Goal: Task Accomplishment & Management: Complete application form

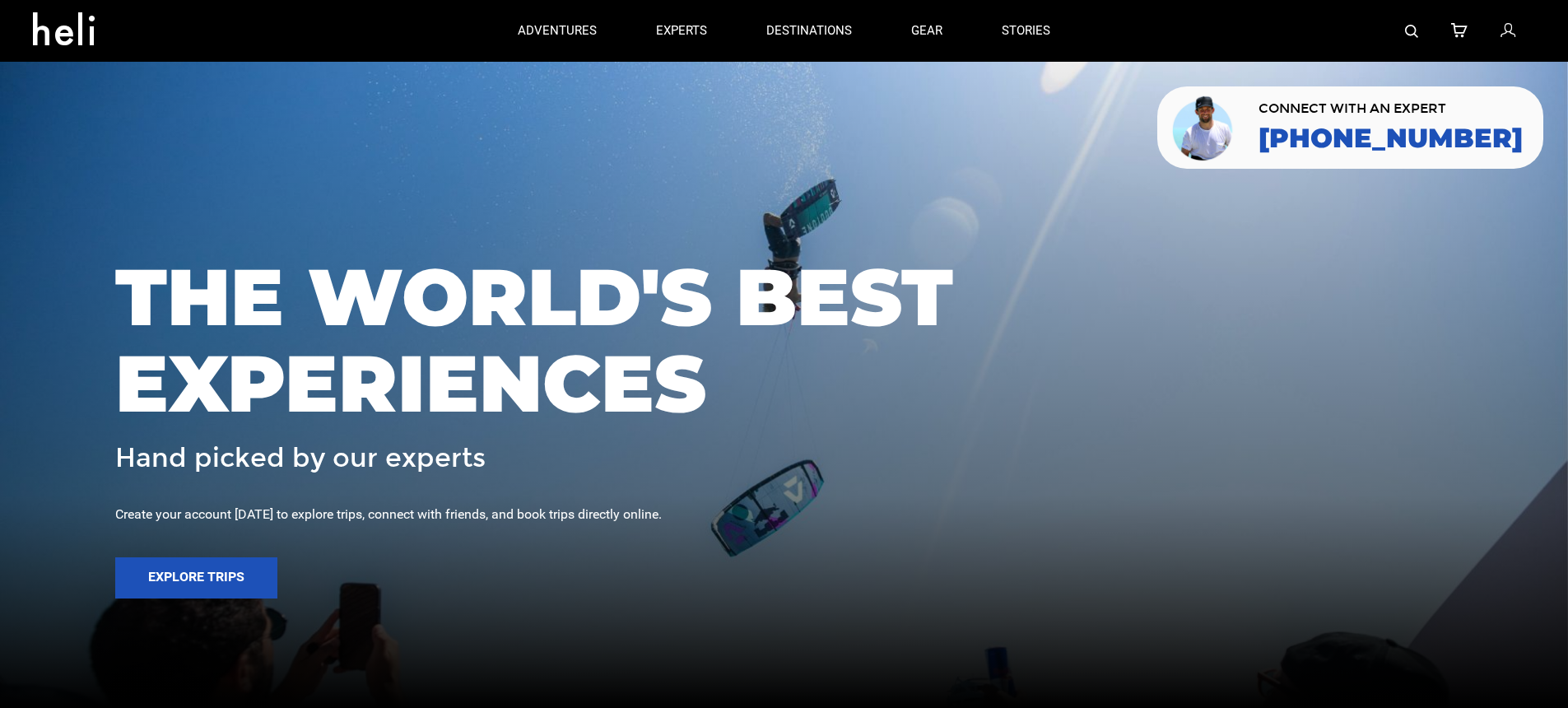
click at [1504, 29] on icon at bounding box center [1508, 32] width 15 height 21
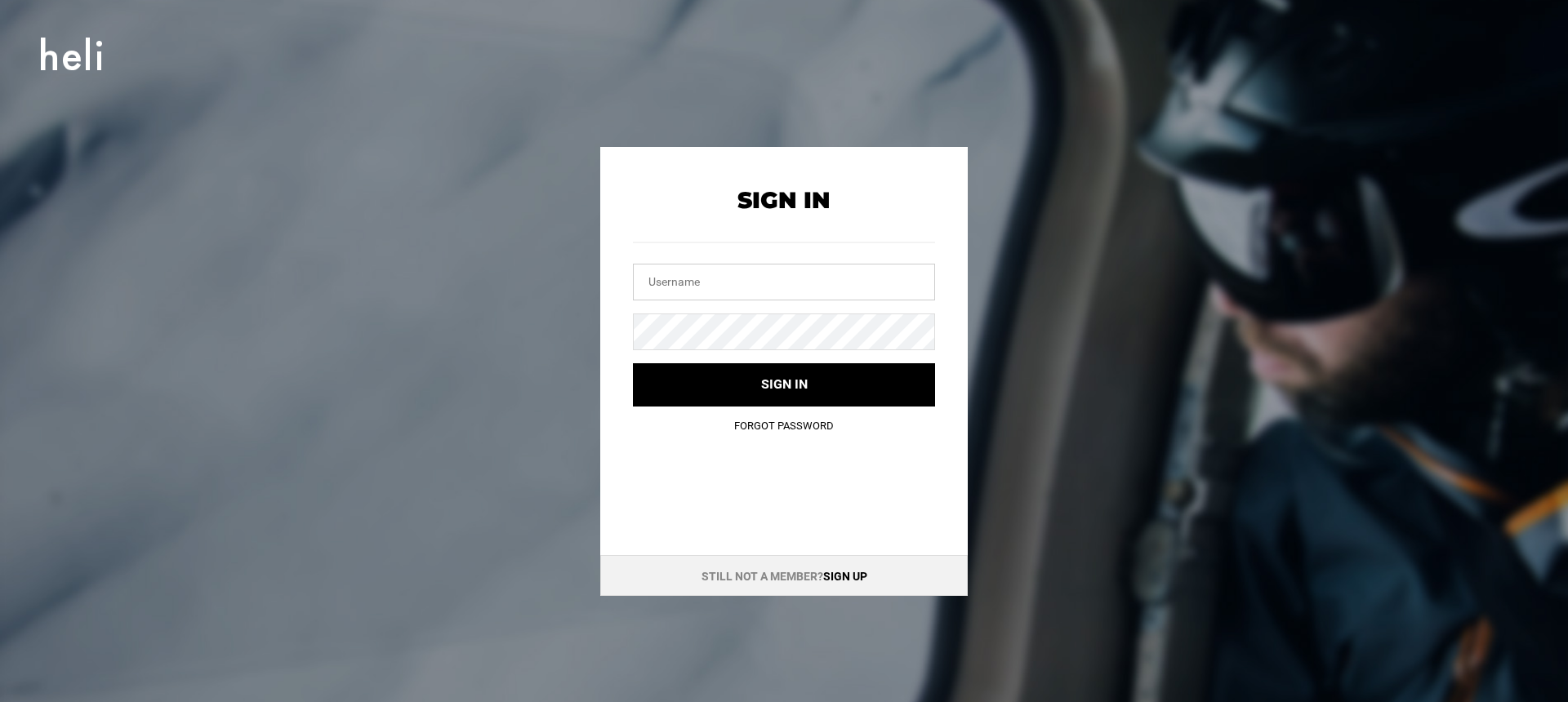
click at [848, 292] on input "text" at bounding box center [784, 282] width 302 height 36
click at [805, 262] on div at bounding box center [784, 260] width 302 height 79
click at [805, 276] on input "text" at bounding box center [784, 282] width 302 height 36
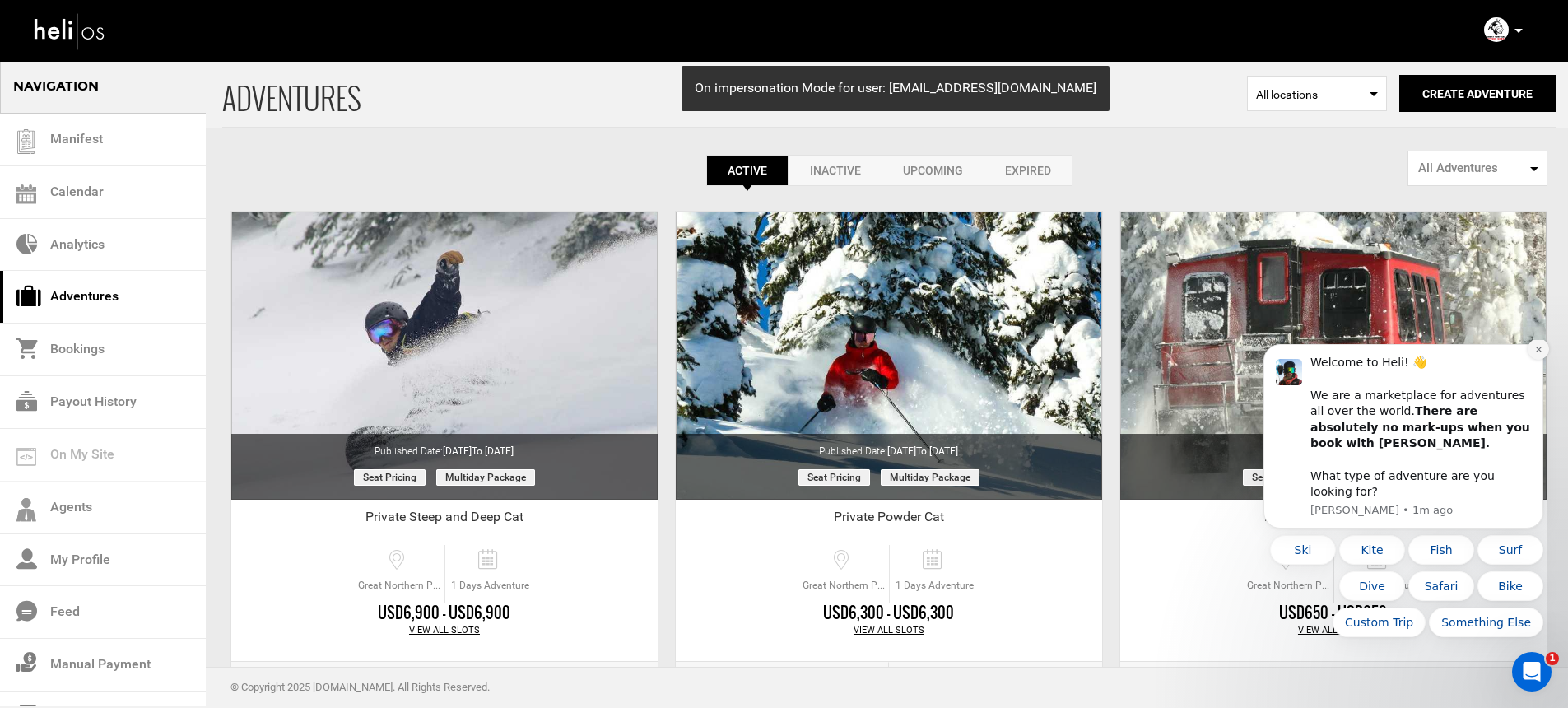
click at [1536, 360] on button "Dismiss notification" at bounding box center [1538, 349] width 21 height 21
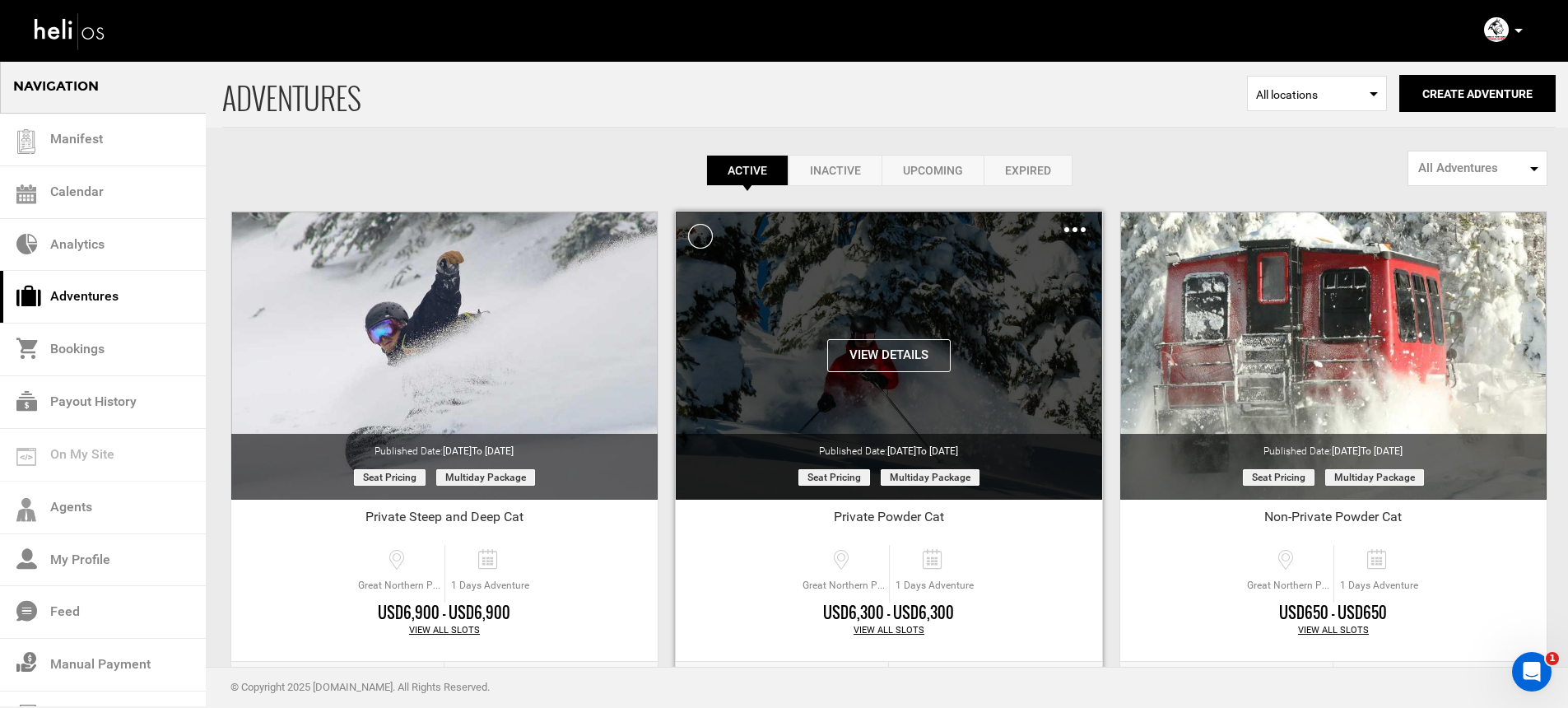
scroll to position [69, 0]
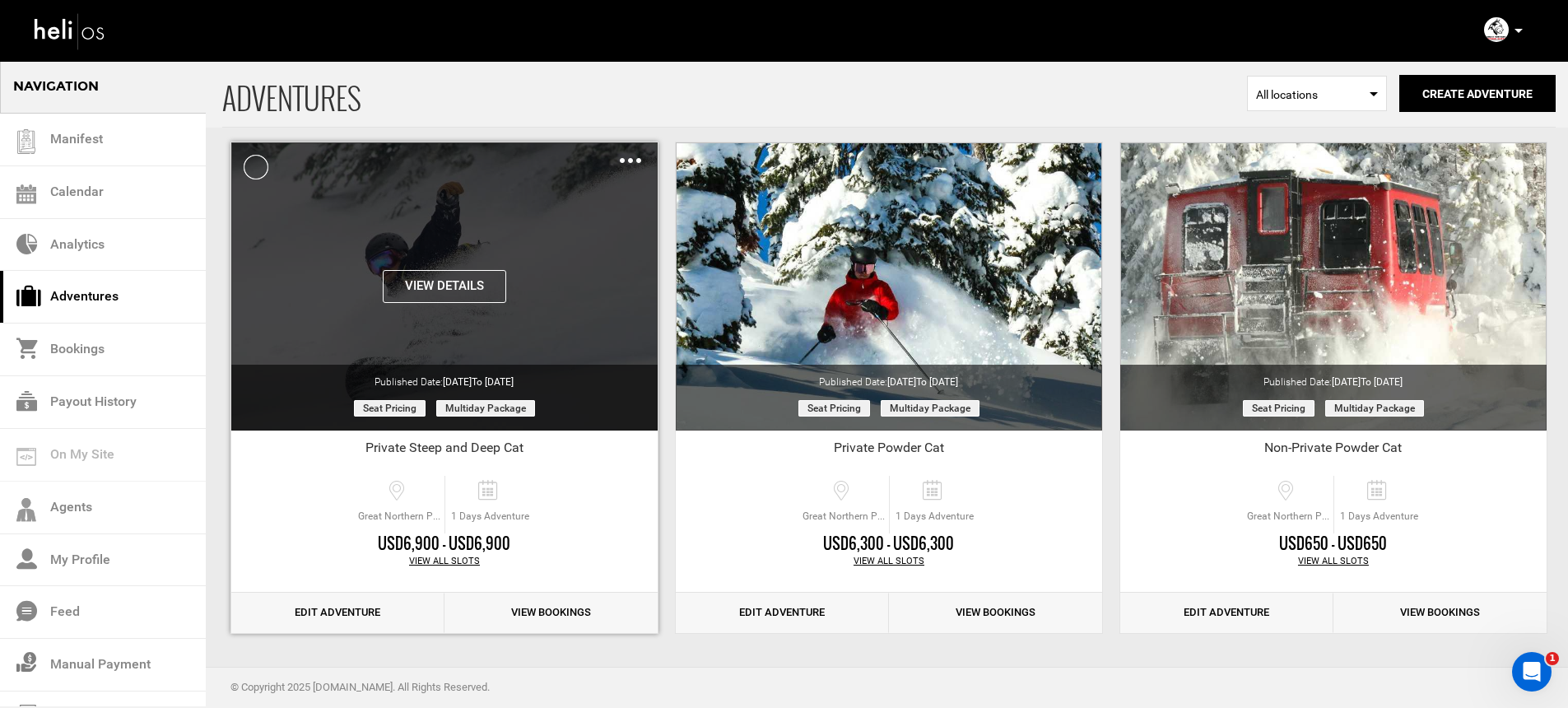
click at [622, 159] on img at bounding box center [630, 161] width 21 height 5
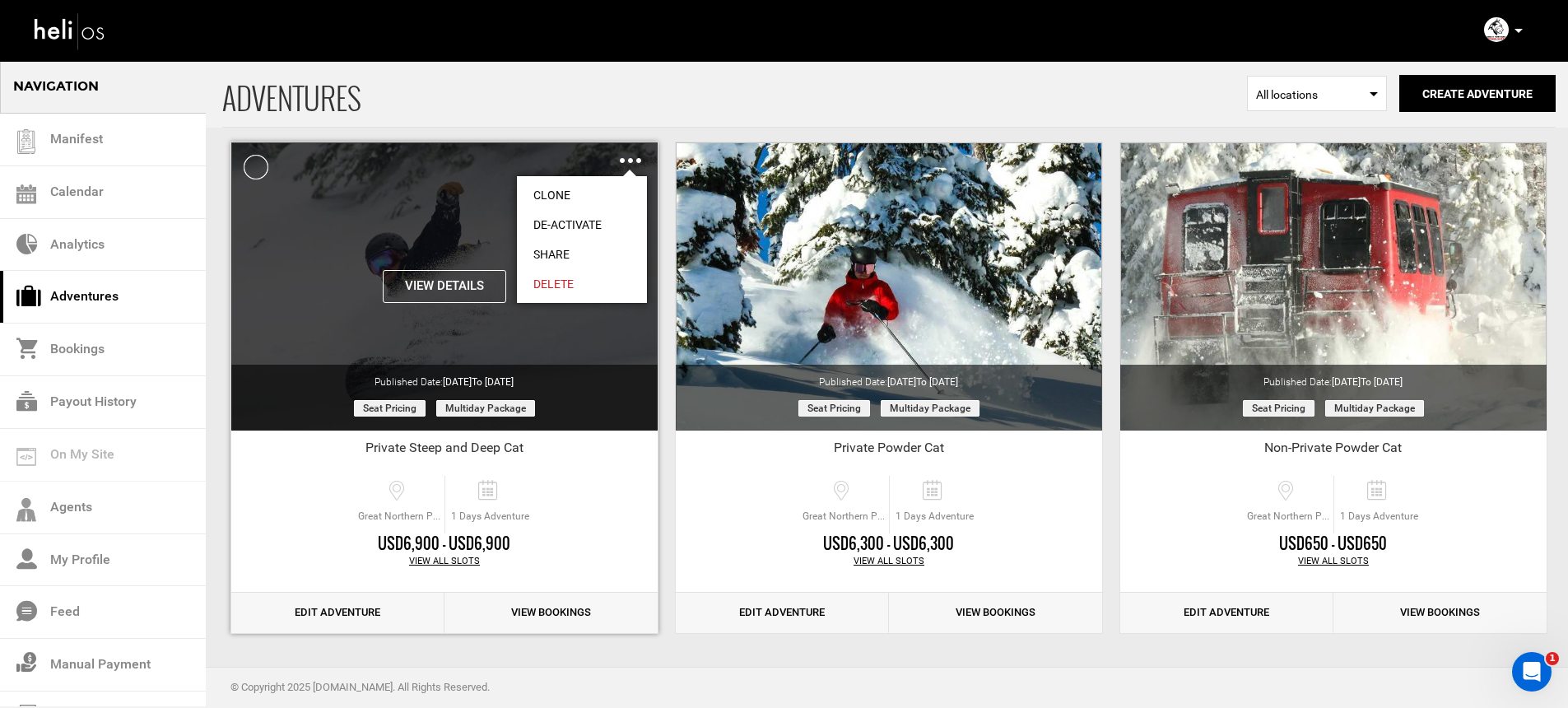
click at [620, 194] on link "Clone" at bounding box center [582, 195] width 130 height 30
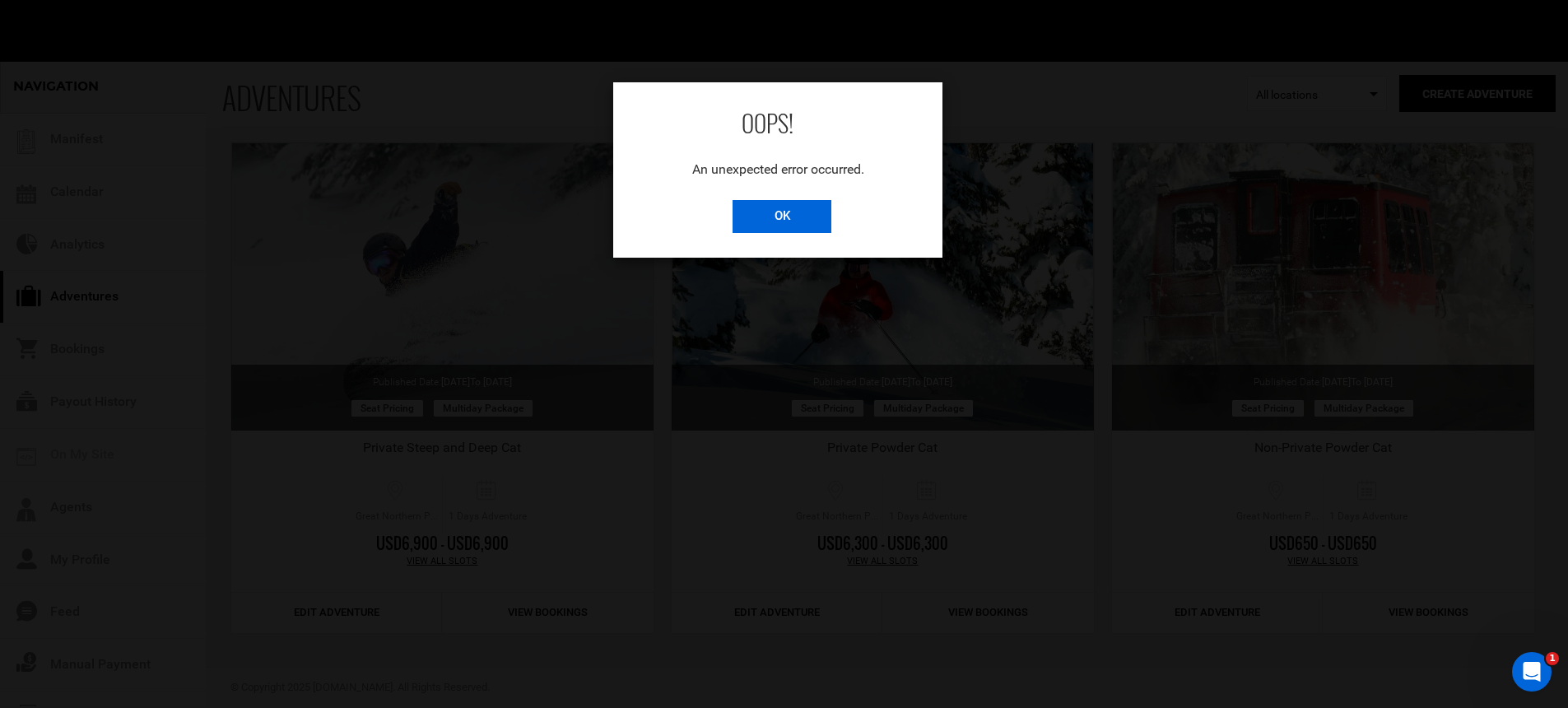
click at [740, 207] on input "OK" at bounding box center [781, 217] width 99 height 33
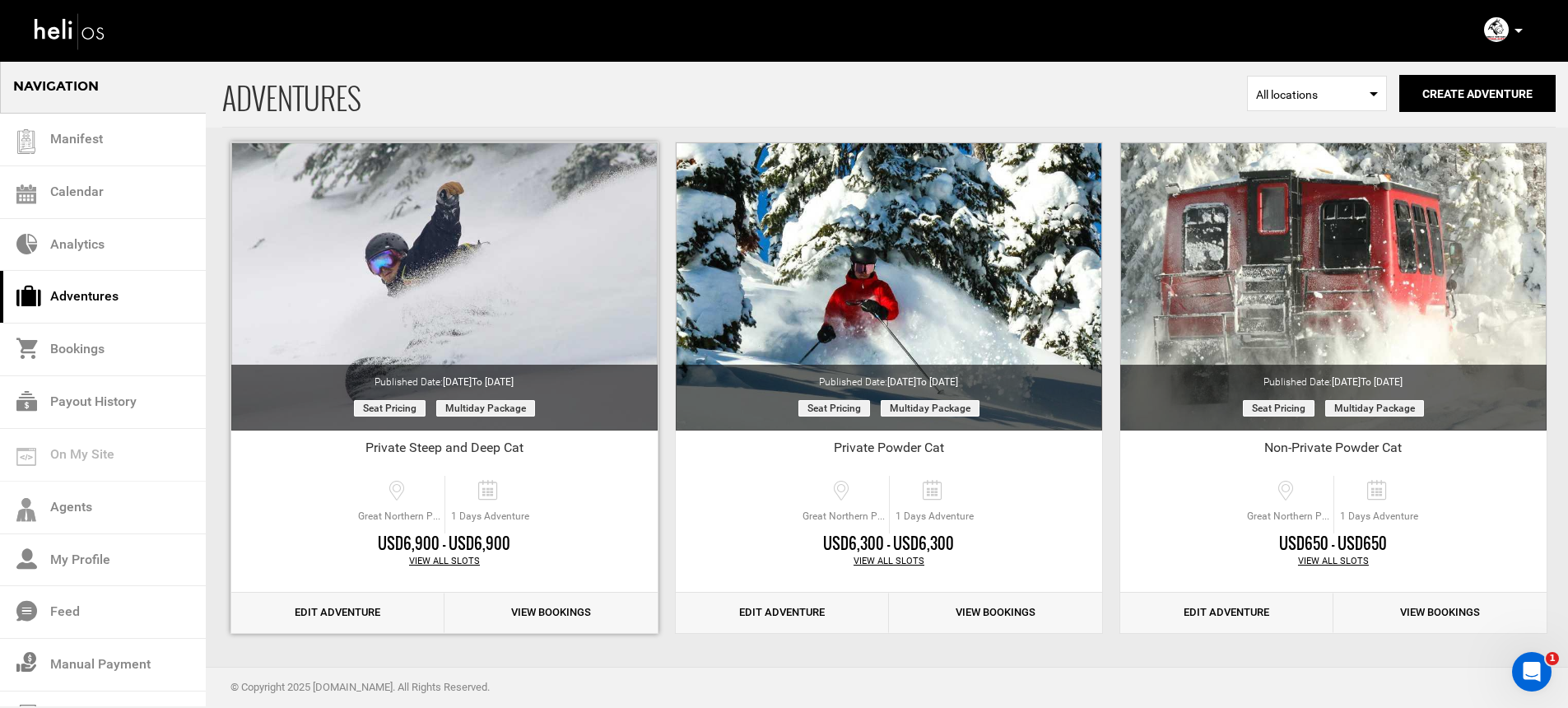
click at [591, 620] on link "View Bookings" at bounding box center [551, 613] width 214 height 40
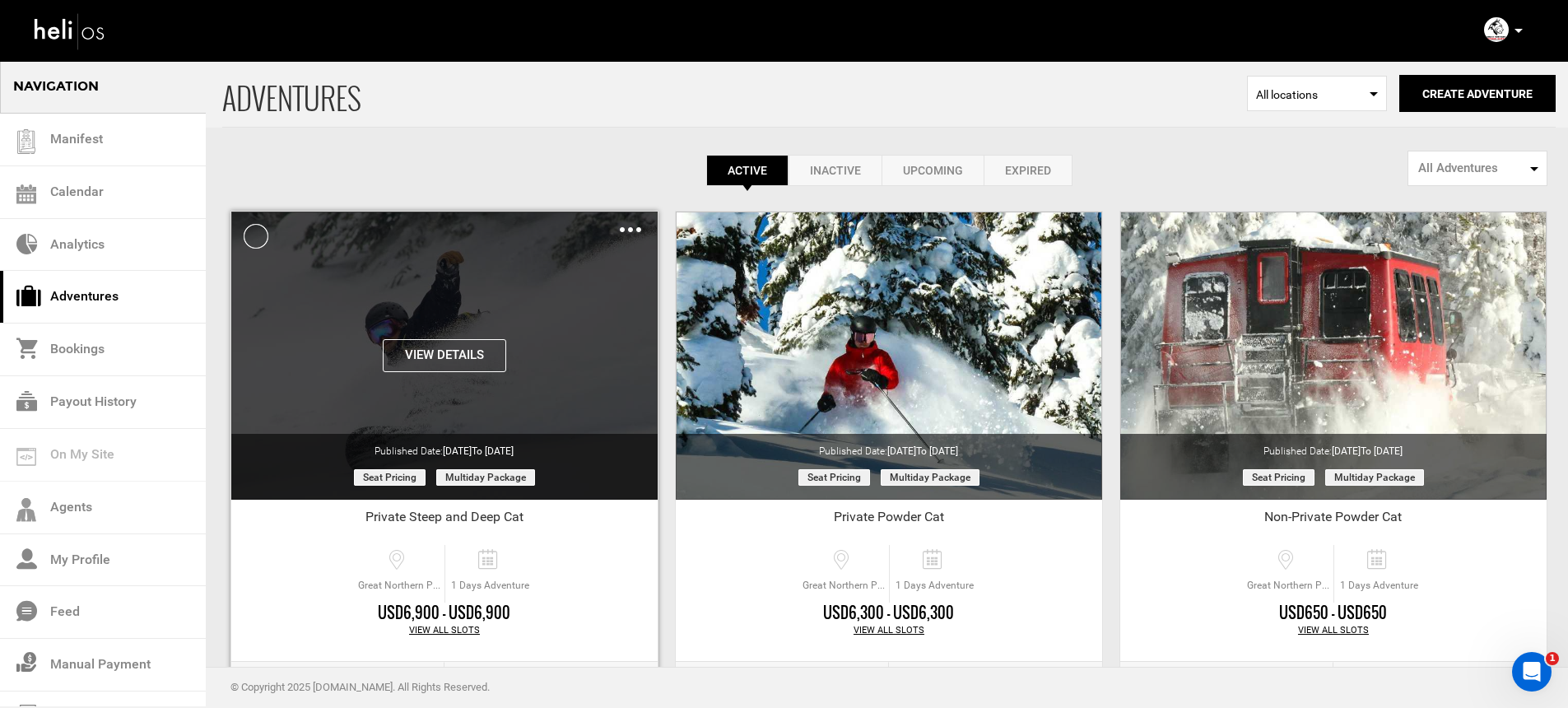
scroll to position [69, 0]
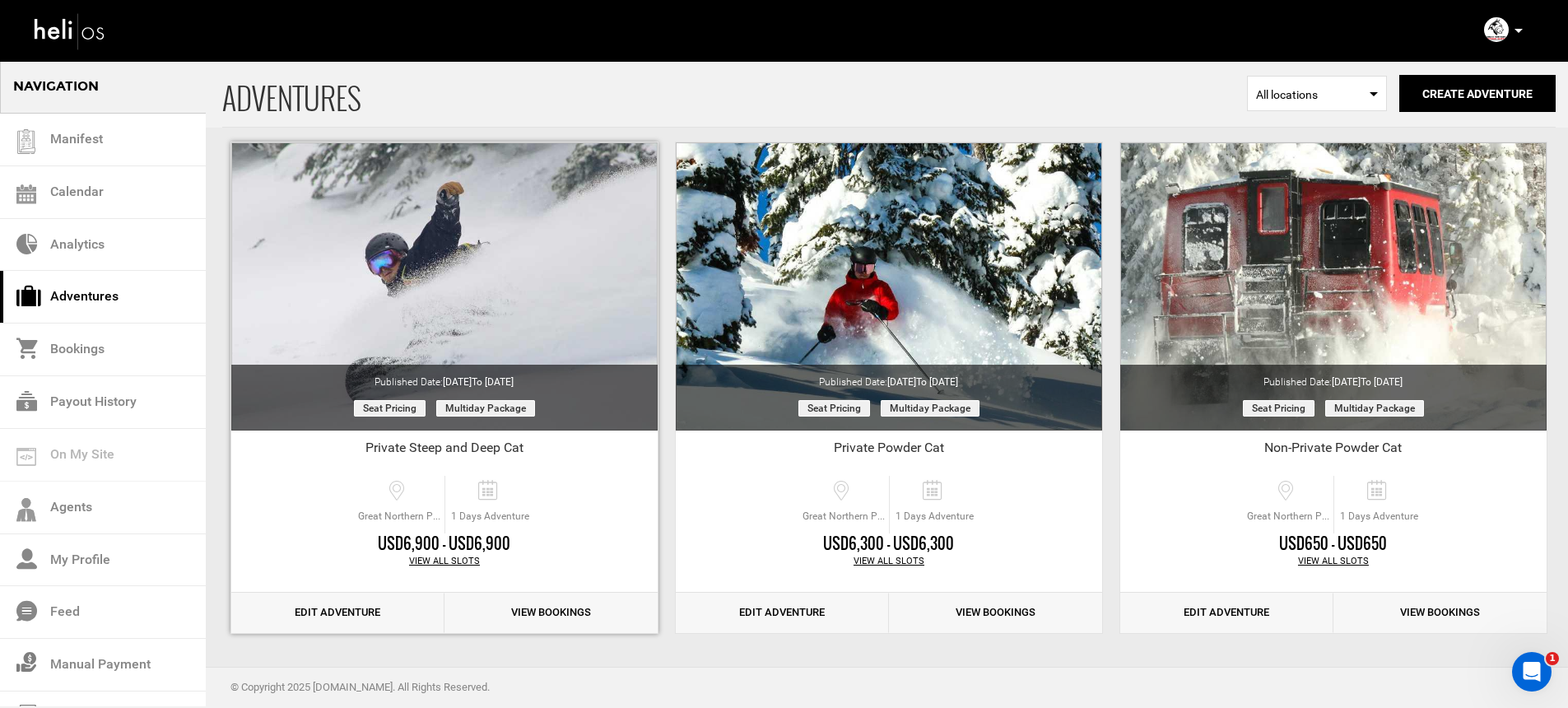
click at [461, 562] on div "View All Slots" at bounding box center [444, 561] width 426 height 13
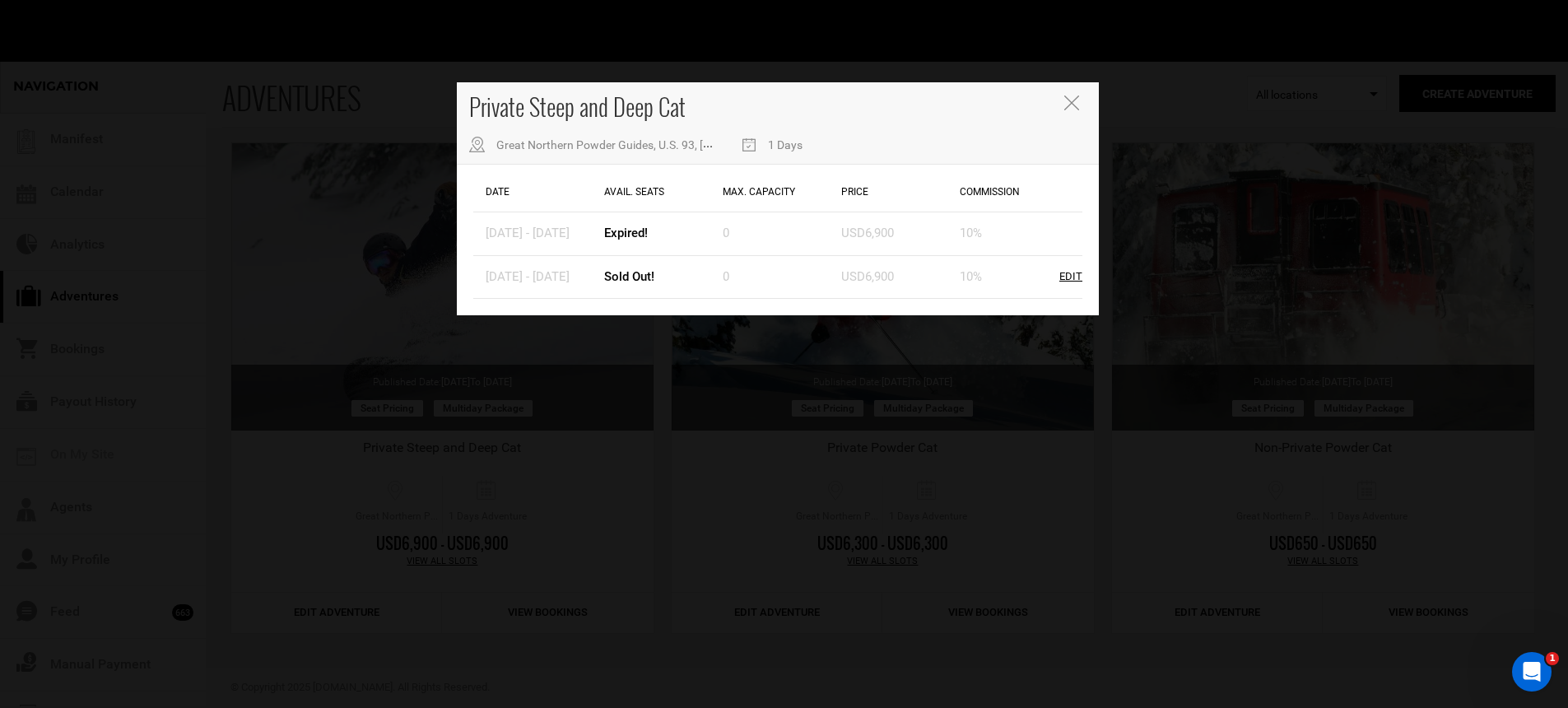
click at [556, 495] on div "Private Steep and Deep Cat Great Northern Powder Guides, U.S. 93, [GEOGRAPHIC_D…" at bounding box center [784, 354] width 1568 height 708
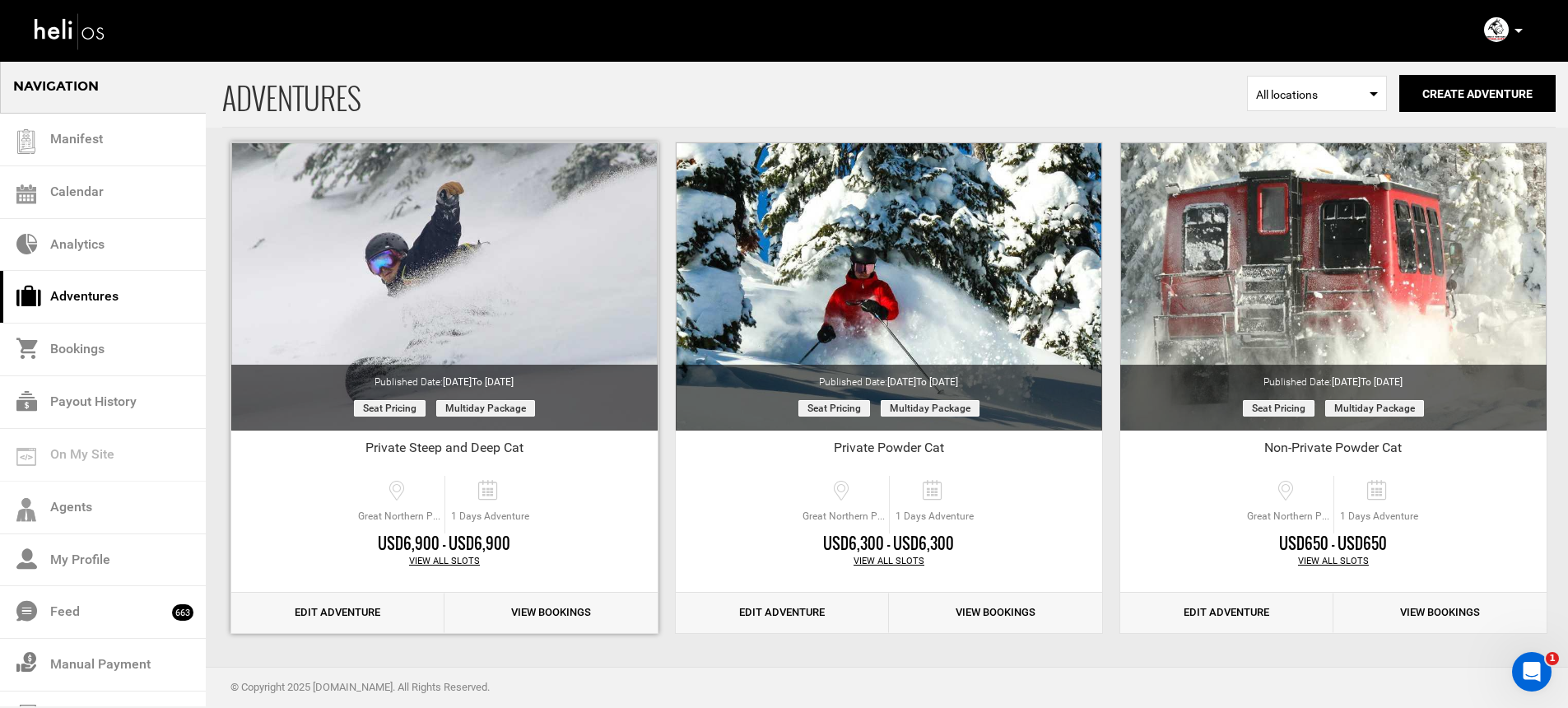
click at [360, 609] on link "Edit Adventure" at bounding box center [338, 613] width 214 height 40
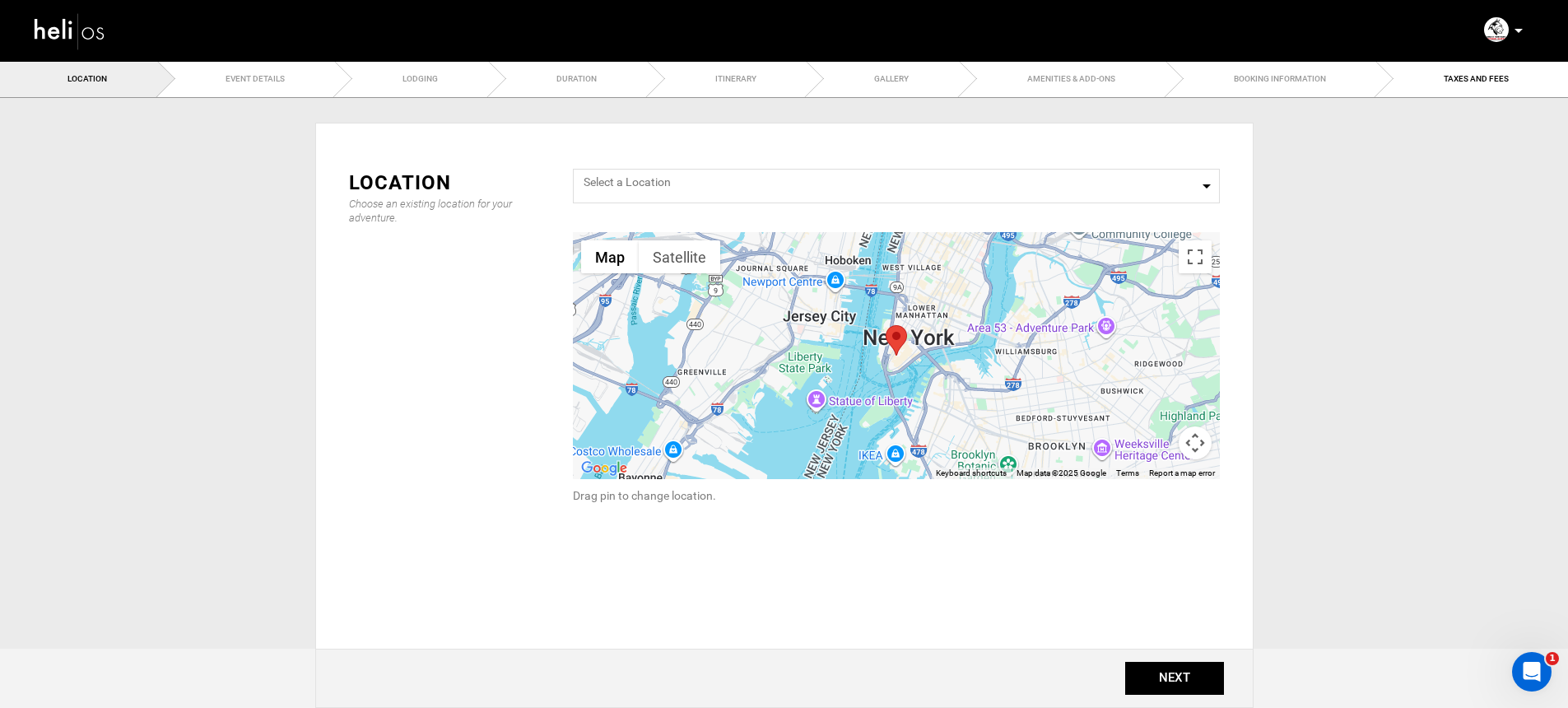
type input "Private Steep and Deep Cat"
checkbox input "true"
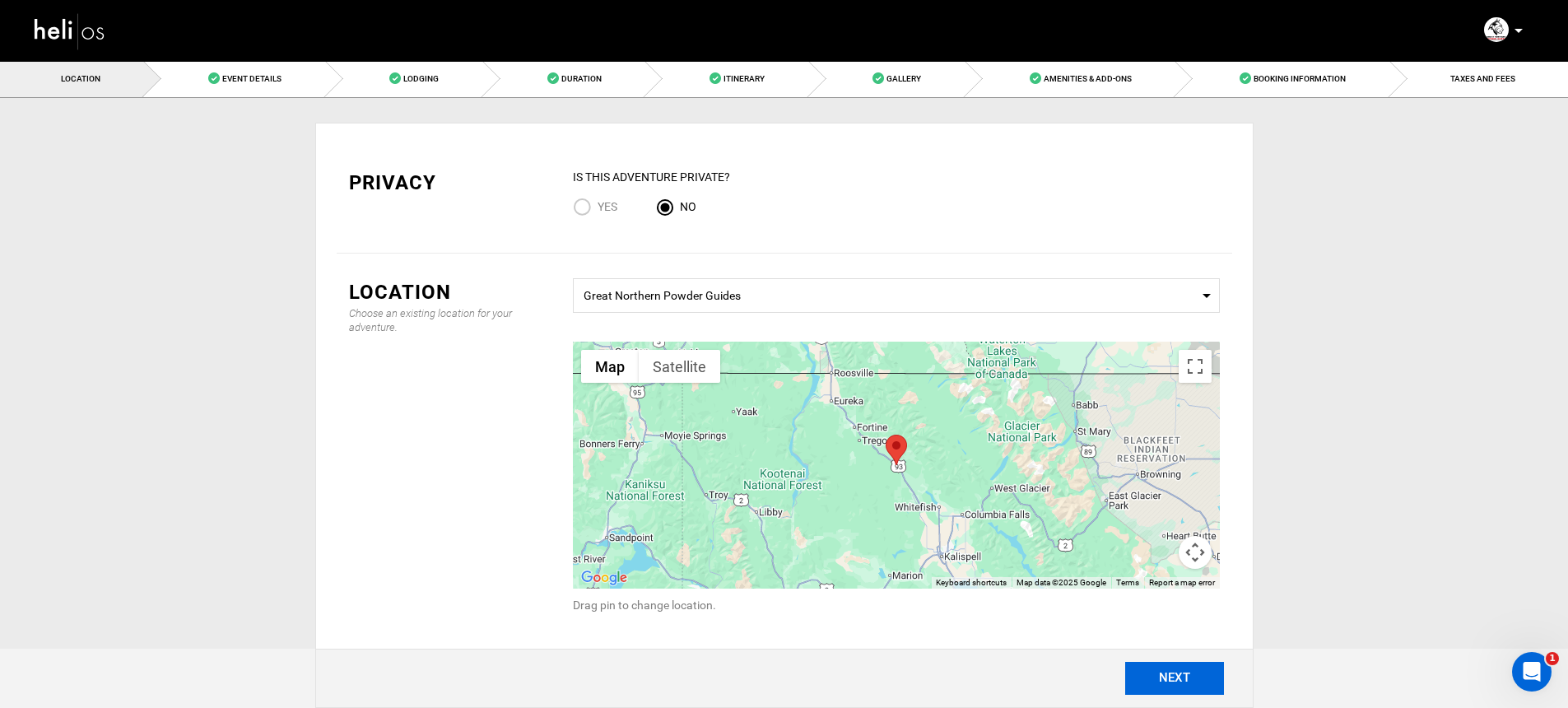
click at [1182, 676] on button "NEXT" at bounding box center [1174, 678] width 99 height 33
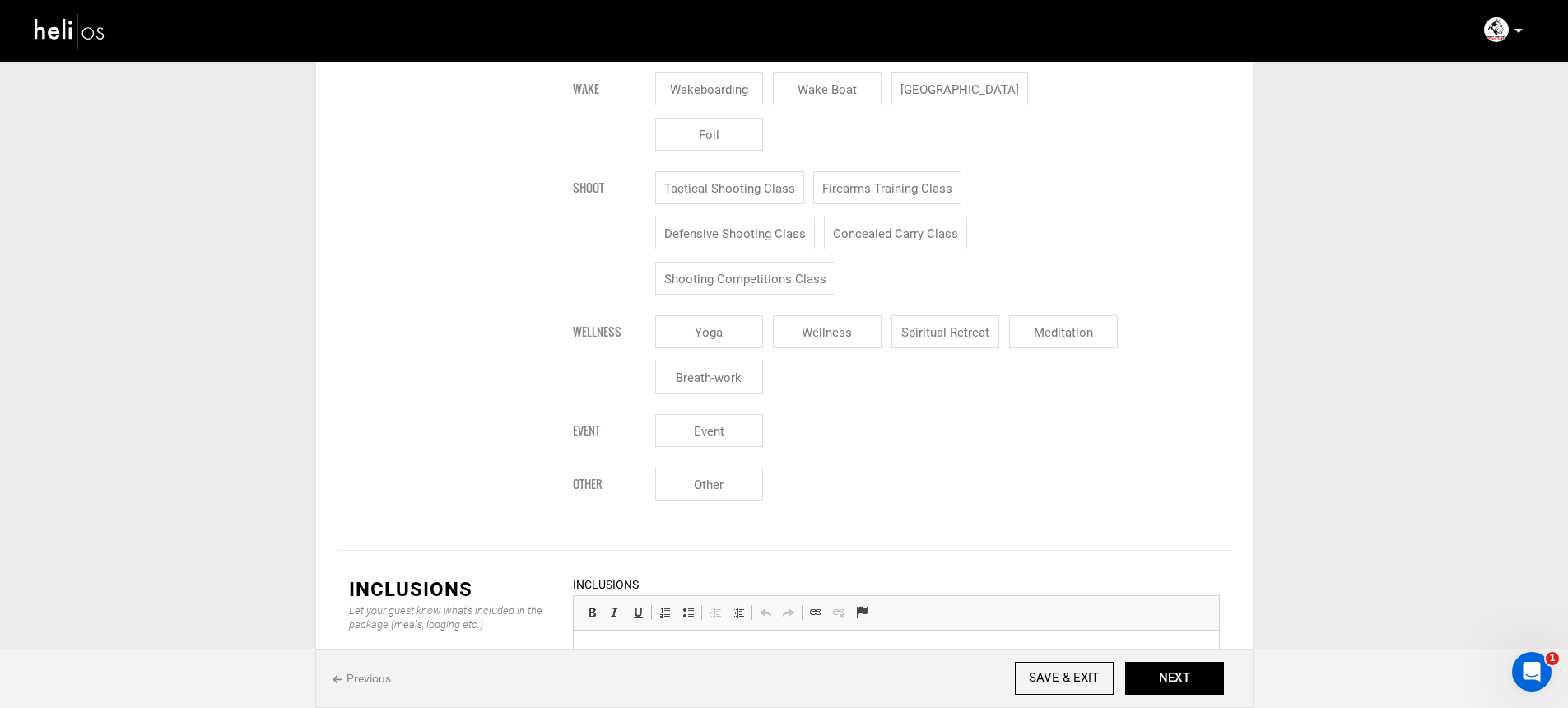
scroll to position [2359, 0]
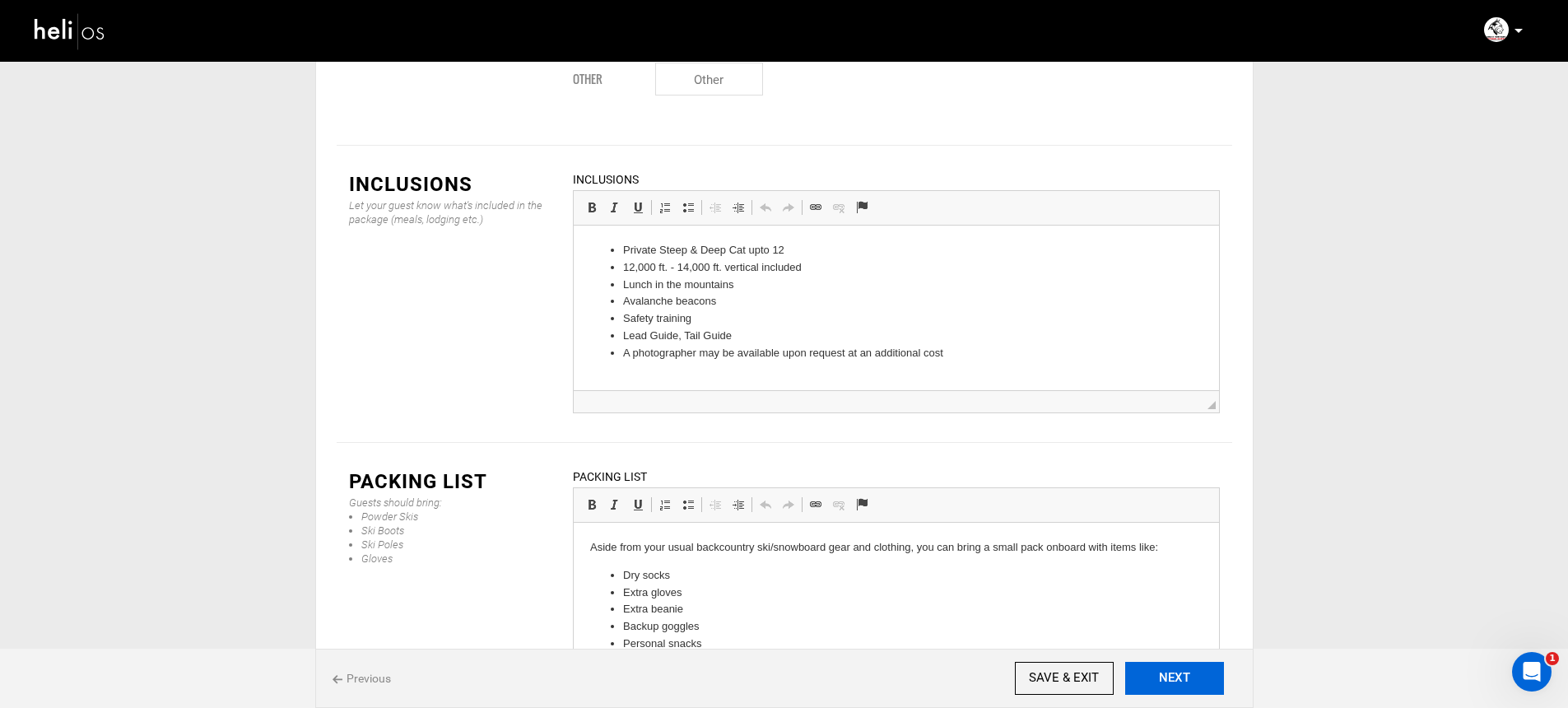
click at [1168, 669] on button "NEXT" at bounding box center [1174, 678] width 99 height 33
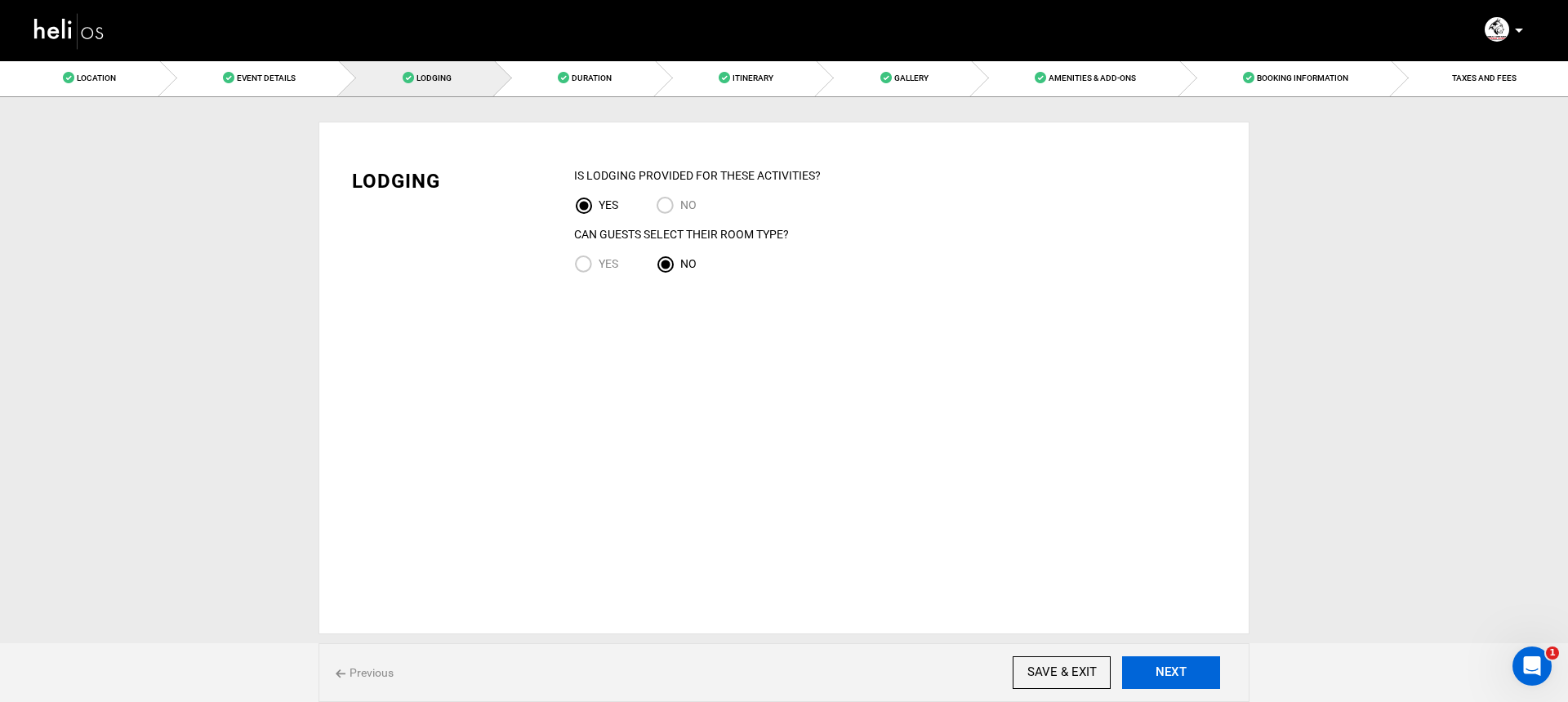
click at [1192, 666] on button "NEXT" at bounding box center [1170, 672] width 98 height 33
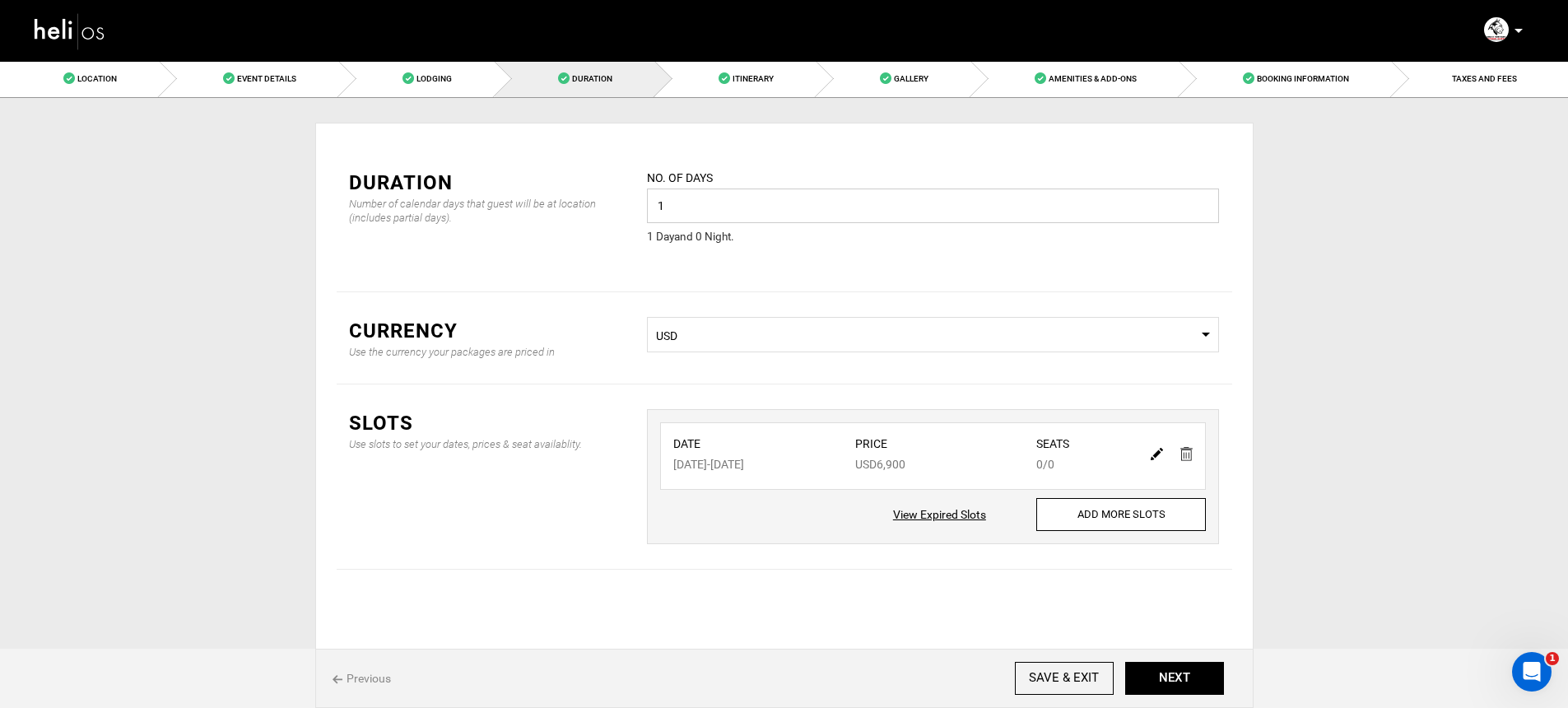
click at [763, 214] on input "1" at bounding box center [933, 206] width 572 height 35
click at [1182, 684] on button "NEXT" at bounding box center [1174, 678] width 99 height 33
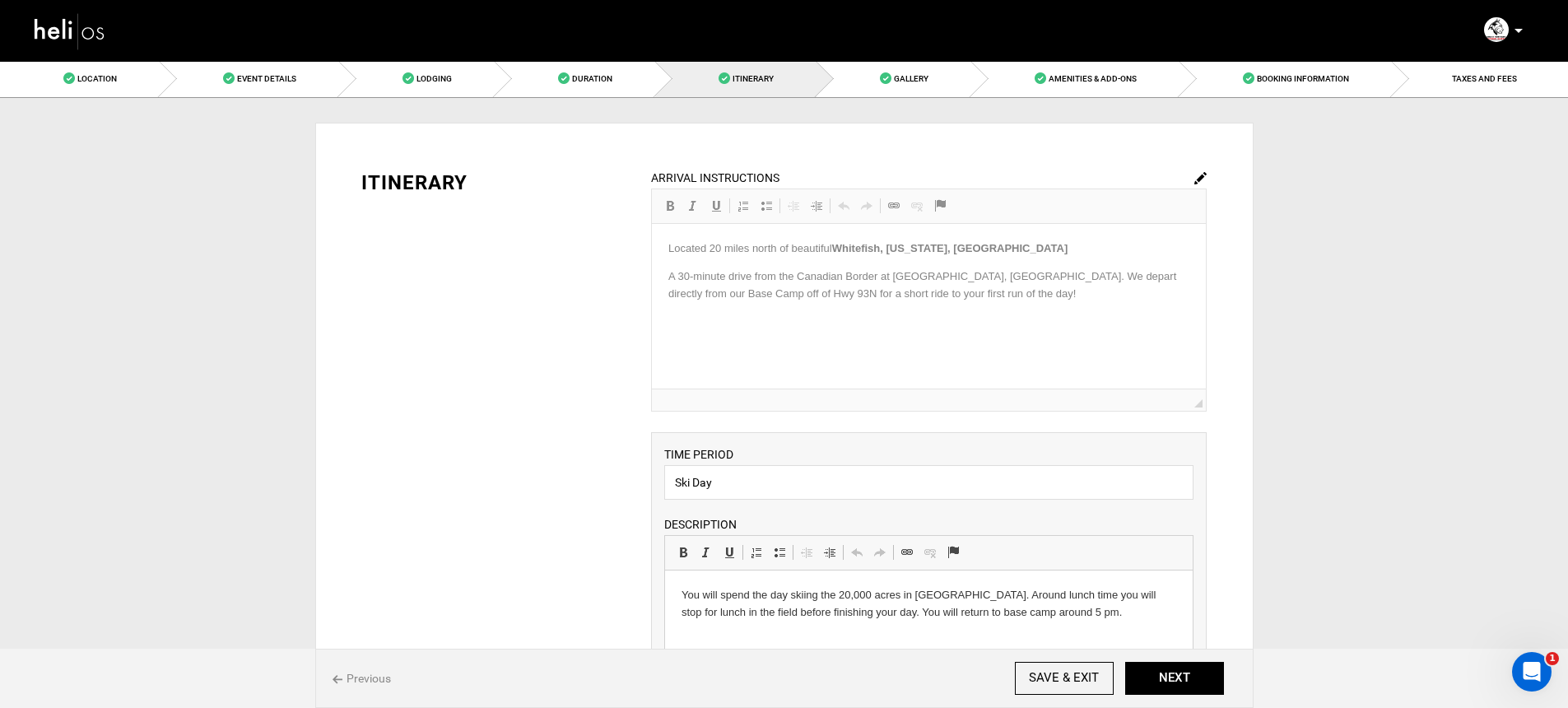
scroll to position [453, 0]
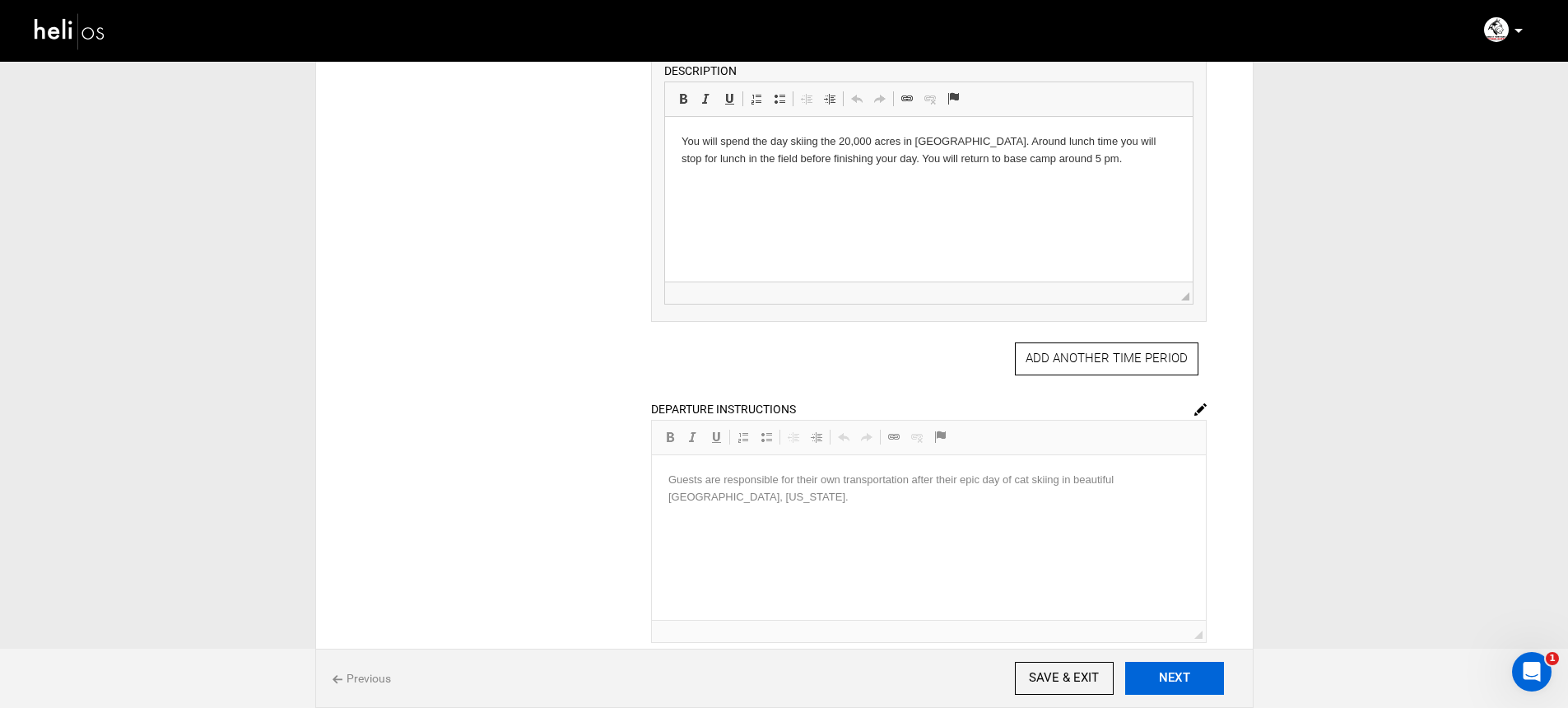
click at [1174, 669] on button "NEXT" at bounding box center [1174, 678] width 99 height 33
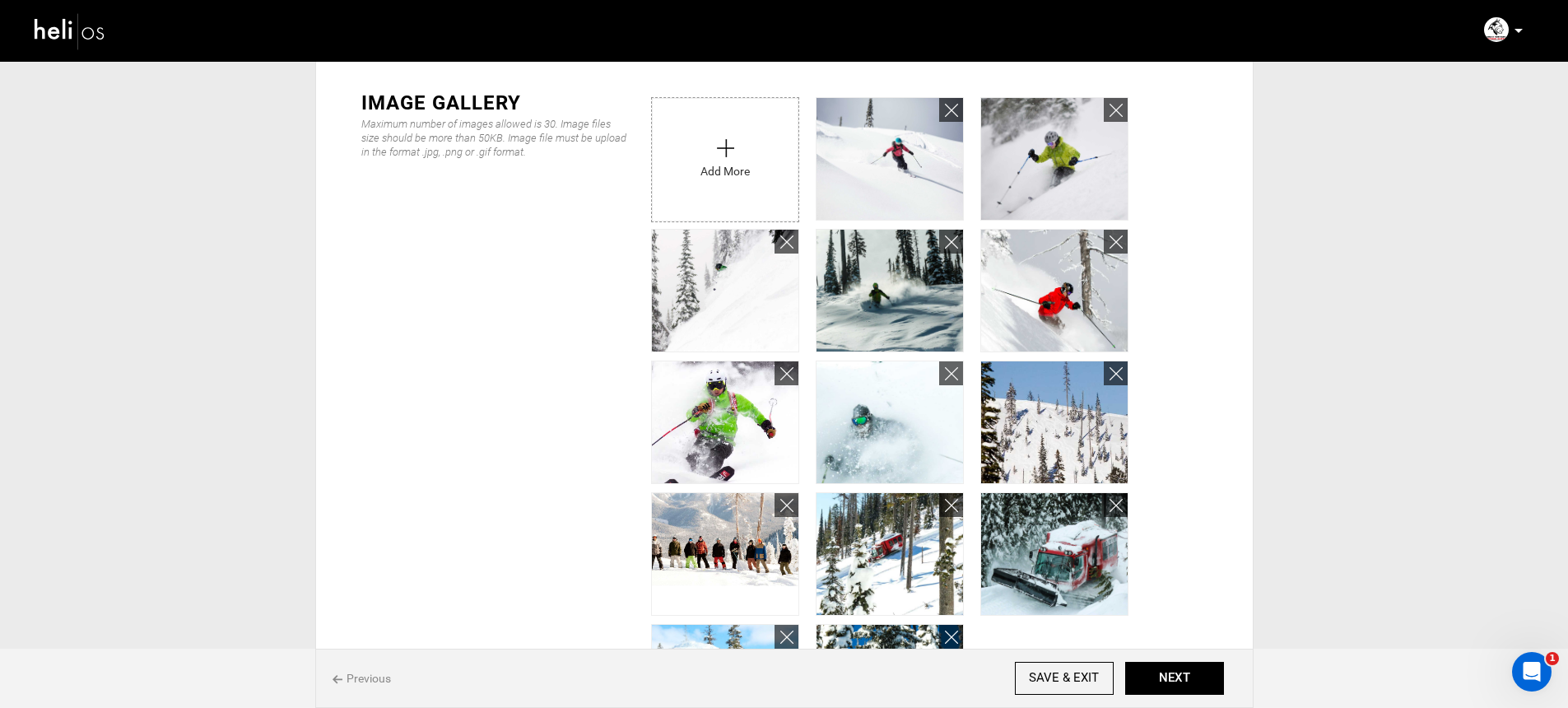
scroll to position [201, 0]
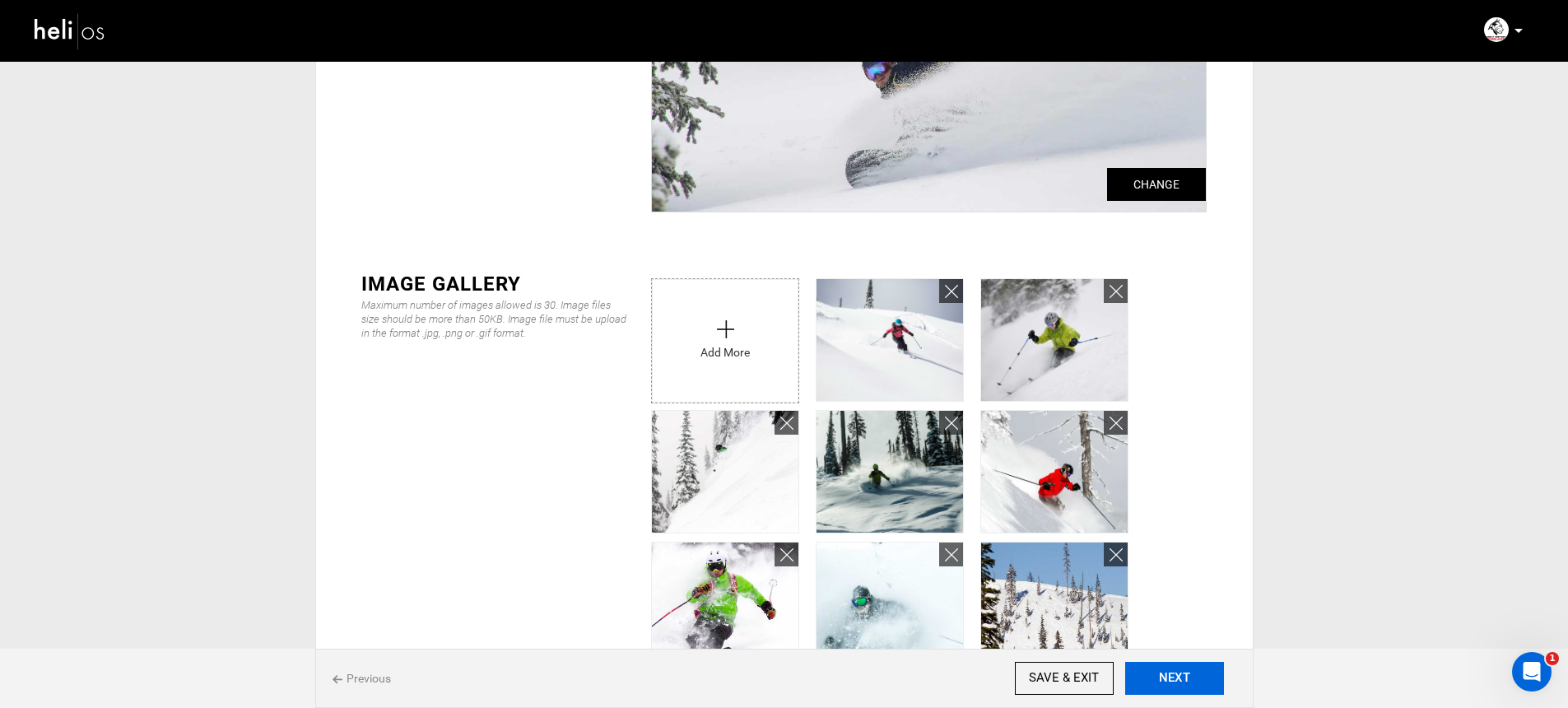
click at [1173, 673] on button "NEXT" at bounding box center [1174, 678] width 99 height 33
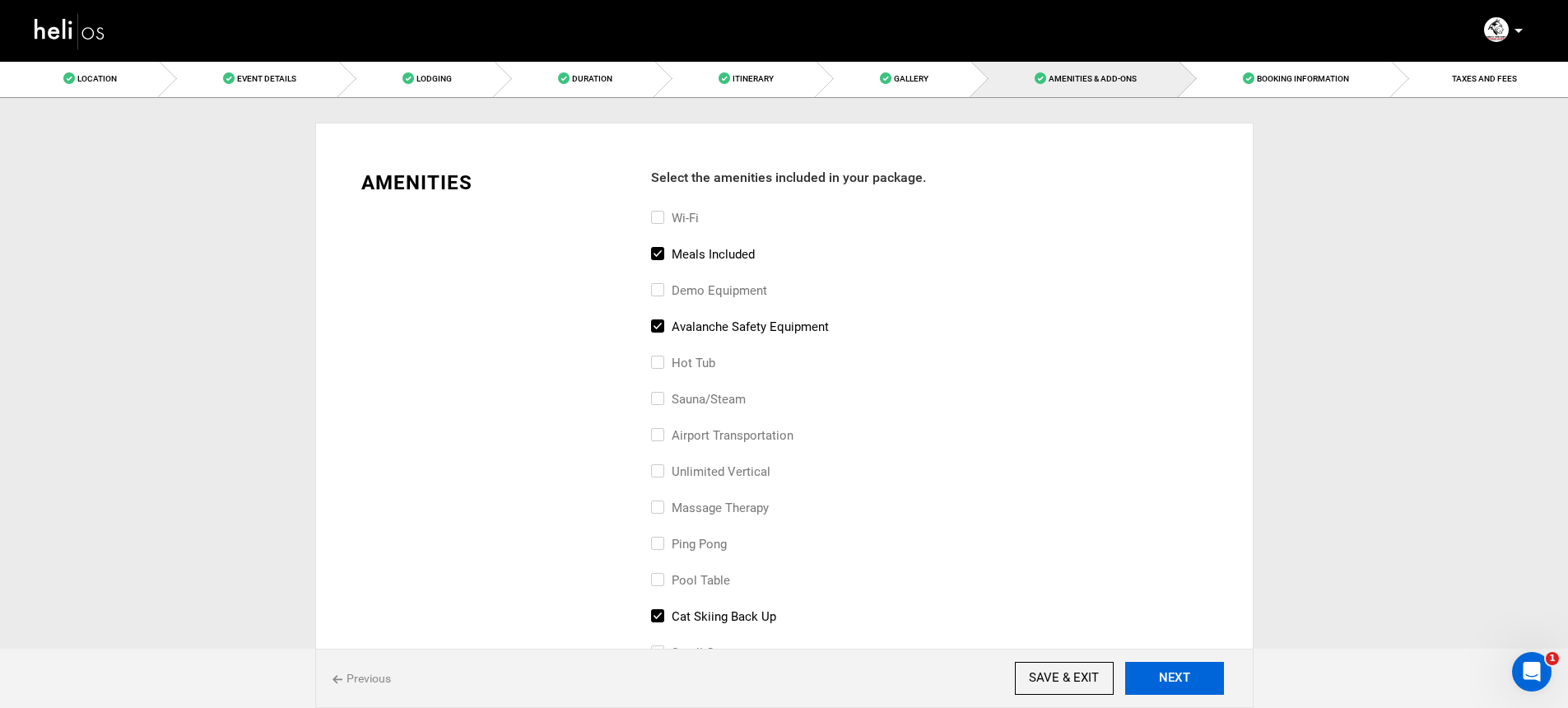
click at [1173, 673] on button "NEXT" at bounding box center [1174, 678] width 99 height 33
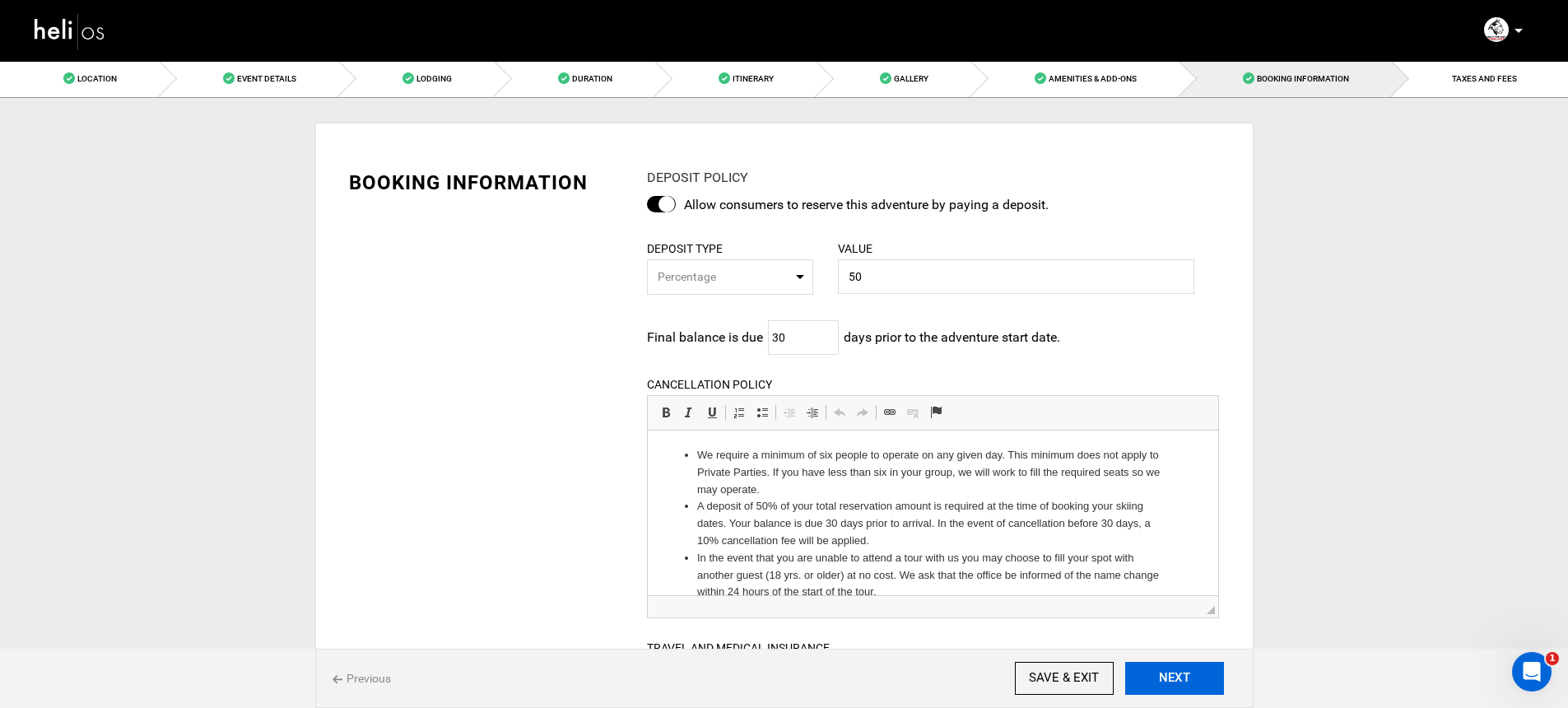
click at [1173, 671] on button "NEXT" at bounding box center [1174, 678] width 99 height 33
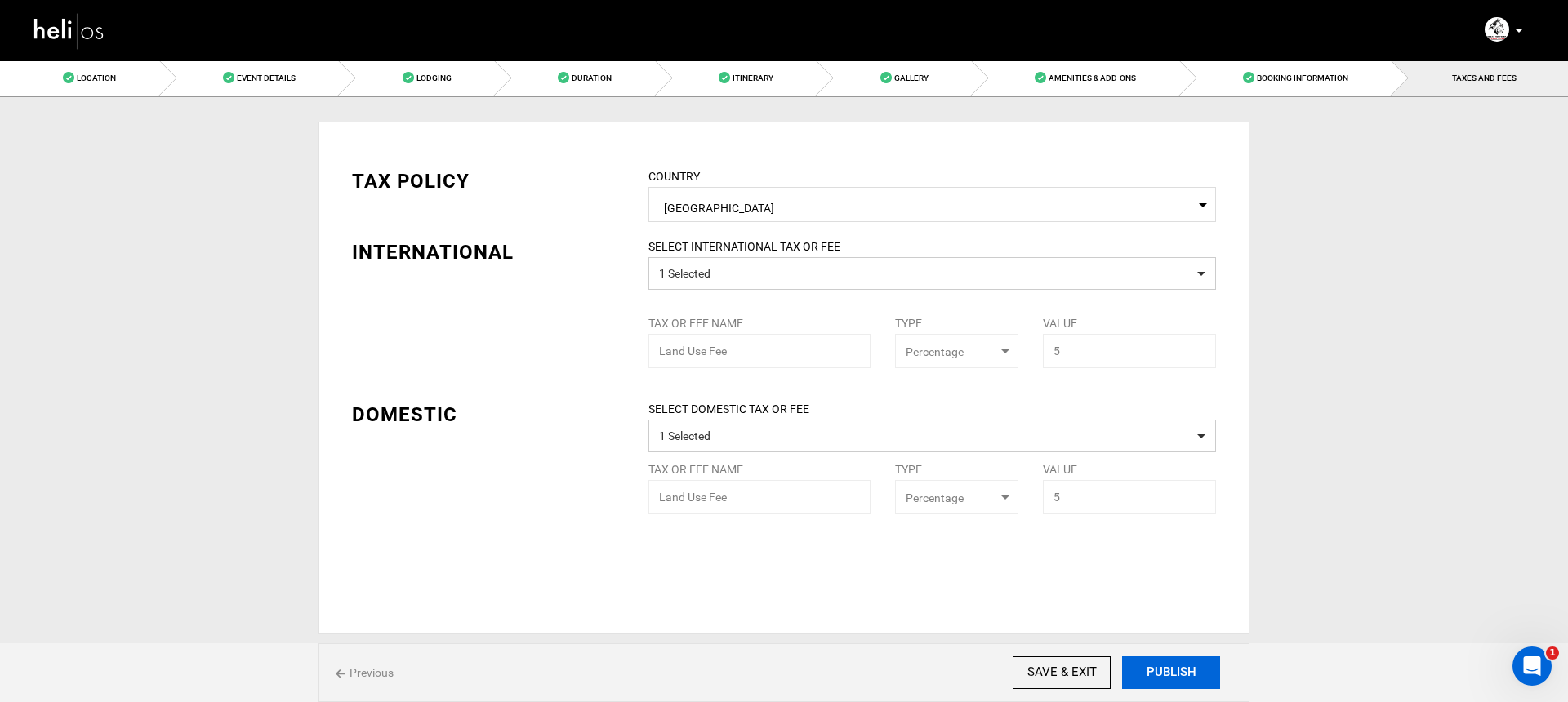
click at [1164, 666] on button "PUBLISH" at bounding box center [1170, 672] width 98 height 33
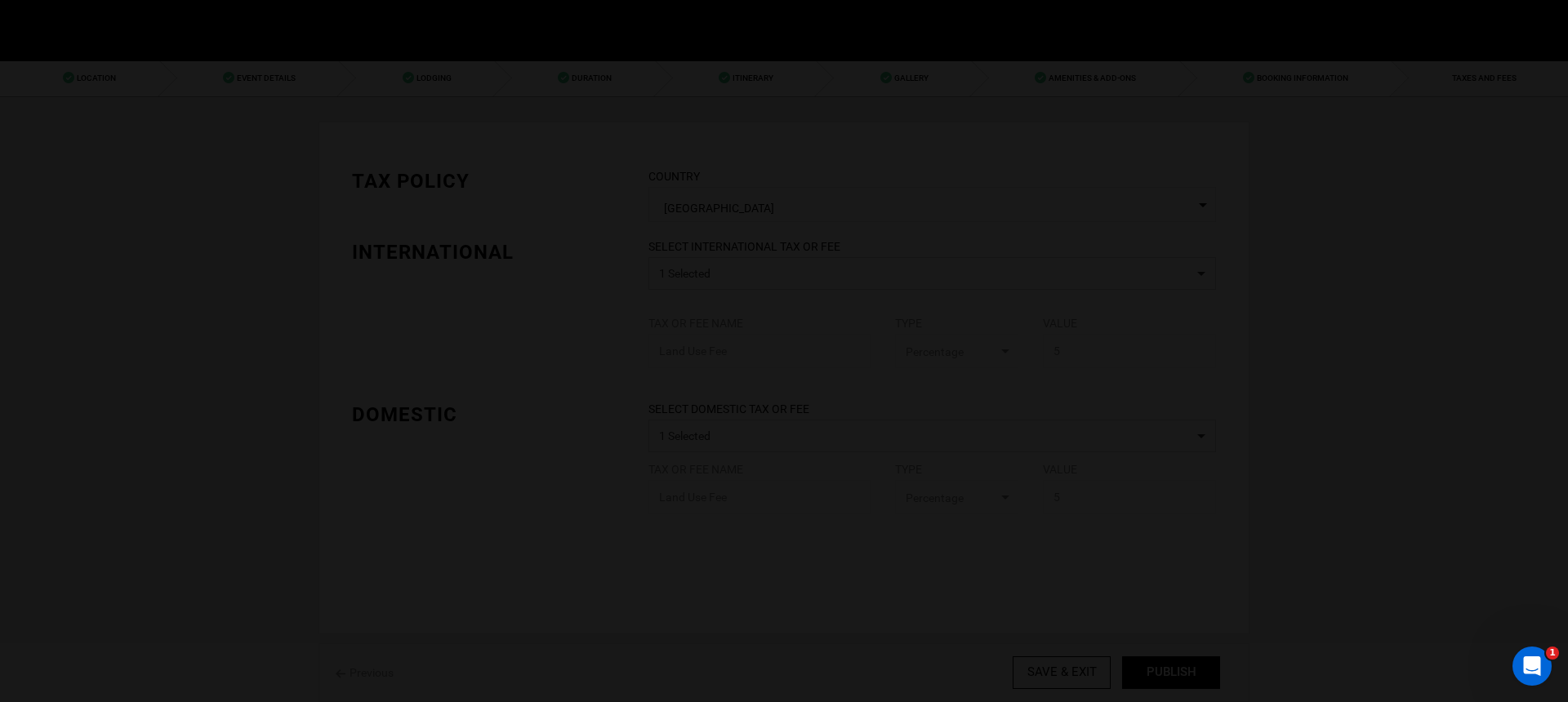
click at [1164, 666] on div at bounding box center [784, 351] width 1568 height 702
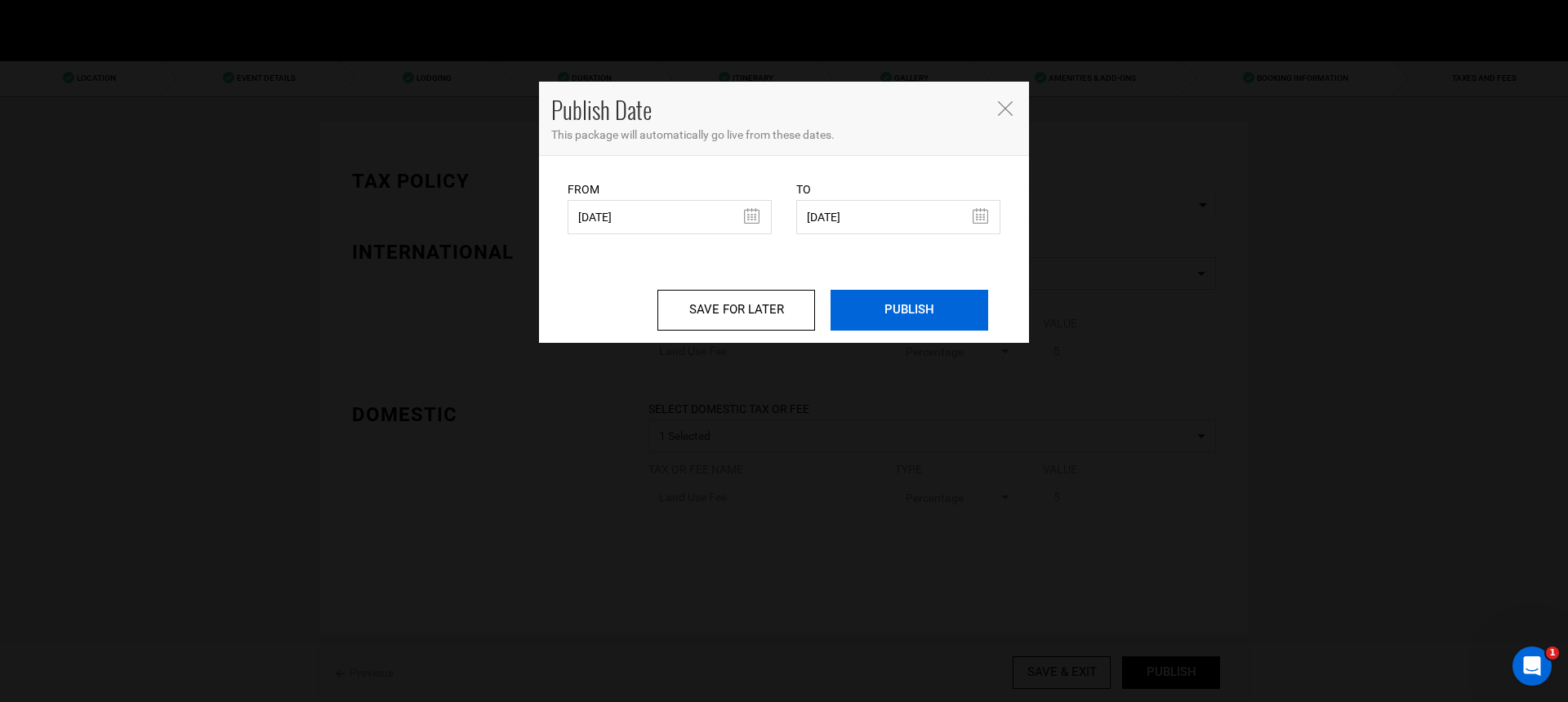
click at [937, 318] on input "PUBLISH" at bounding box center [910, 310] width 158 height 41
